Goal: Task Accomplishment & Management: Use online tool/utility

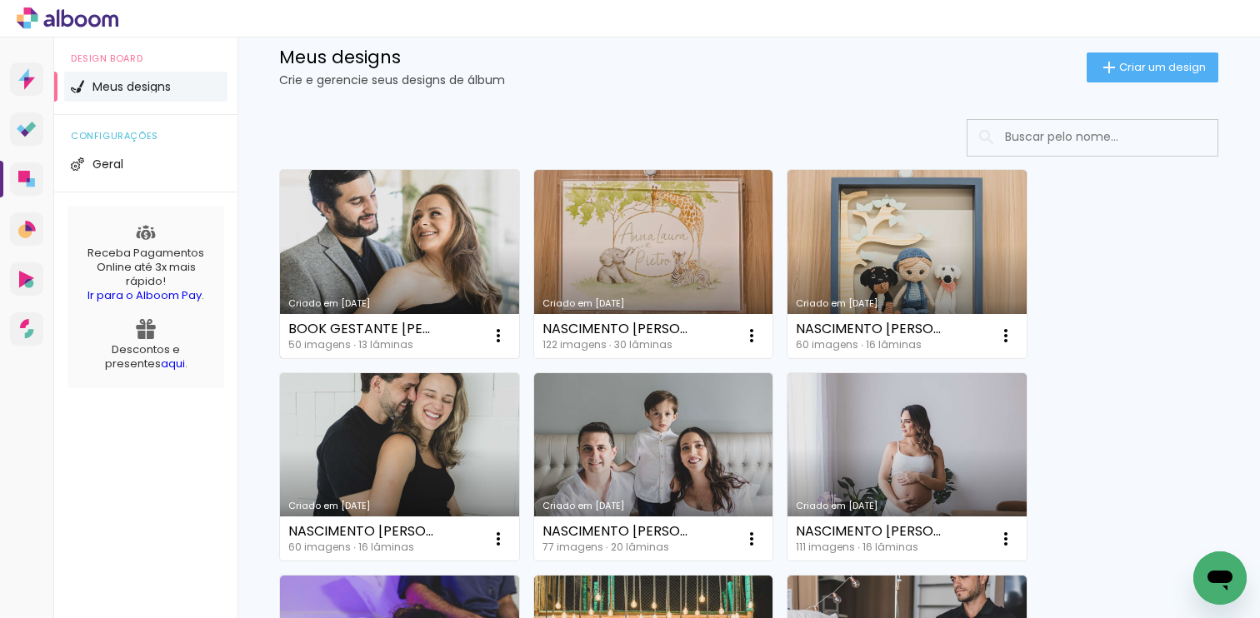
scroll to position [84, 0]
